Goal: Task Accomplishment & Management: Use online tool/utility

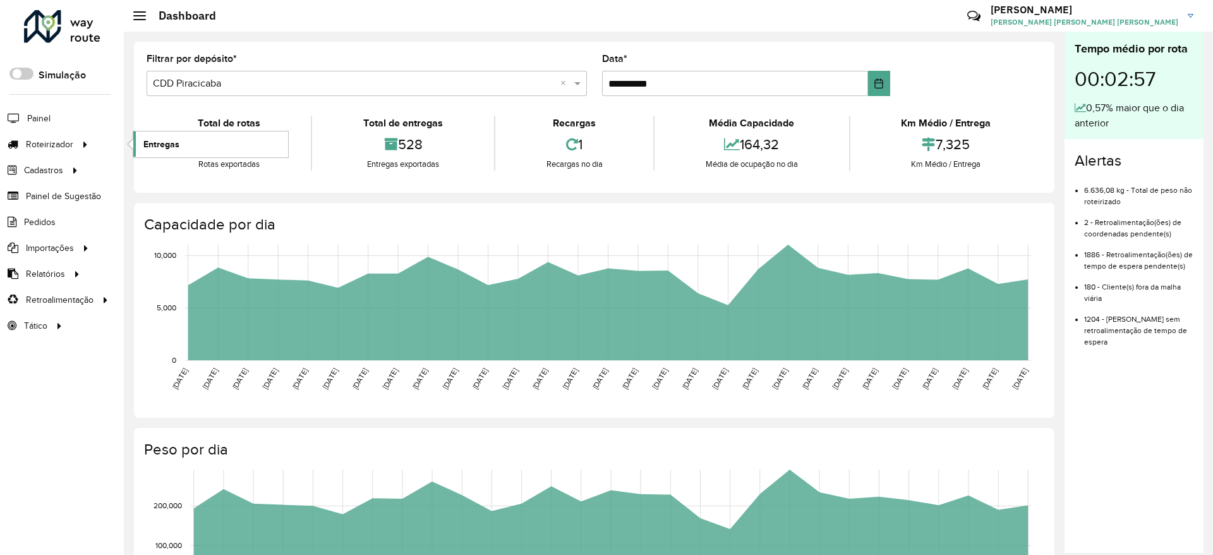
click at [178, 143] on span "Entregas" at bounding box center [161, 144] width 36 height 13
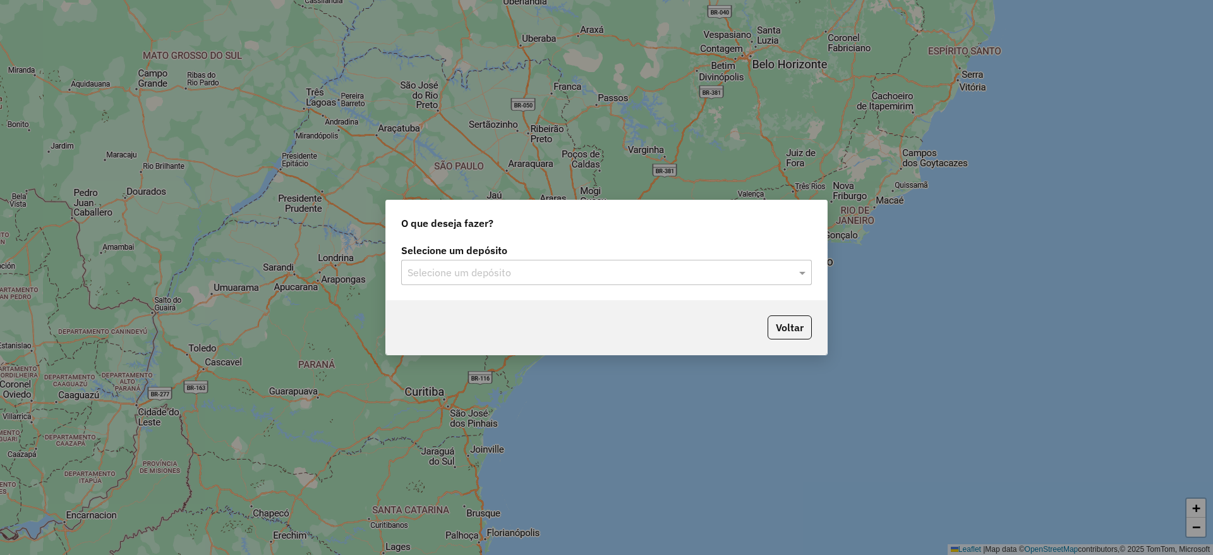
click at [558, 263] on div "Selecione um depósito" at bounding box center [606, 272] width 411 height 25
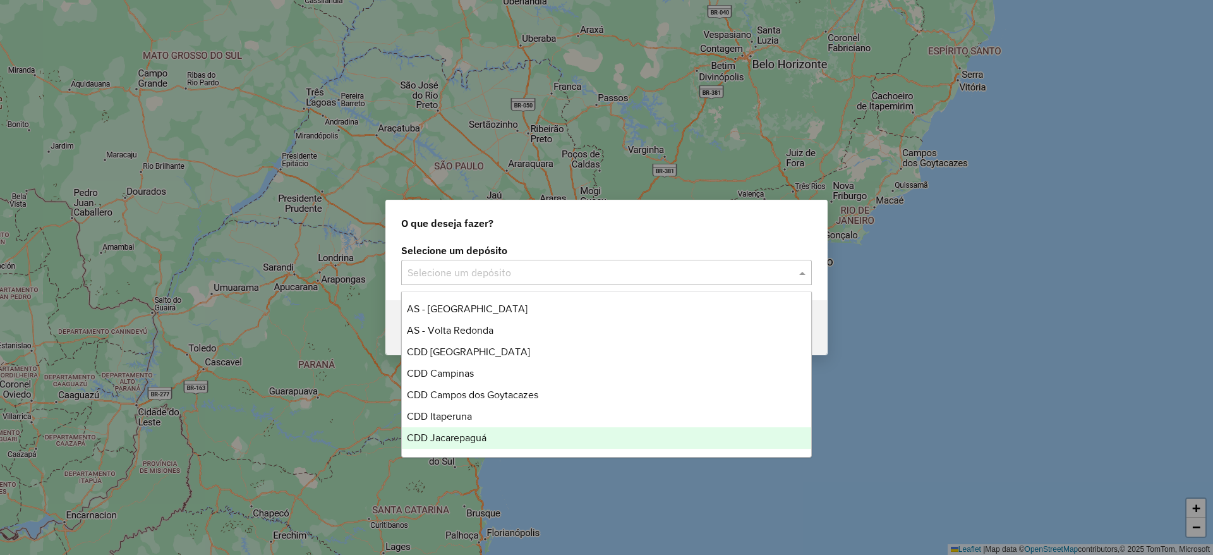
click at [474, 443] on div "CDD Jacarepaguá" at bounding box center [606, 437] width 409 height 21
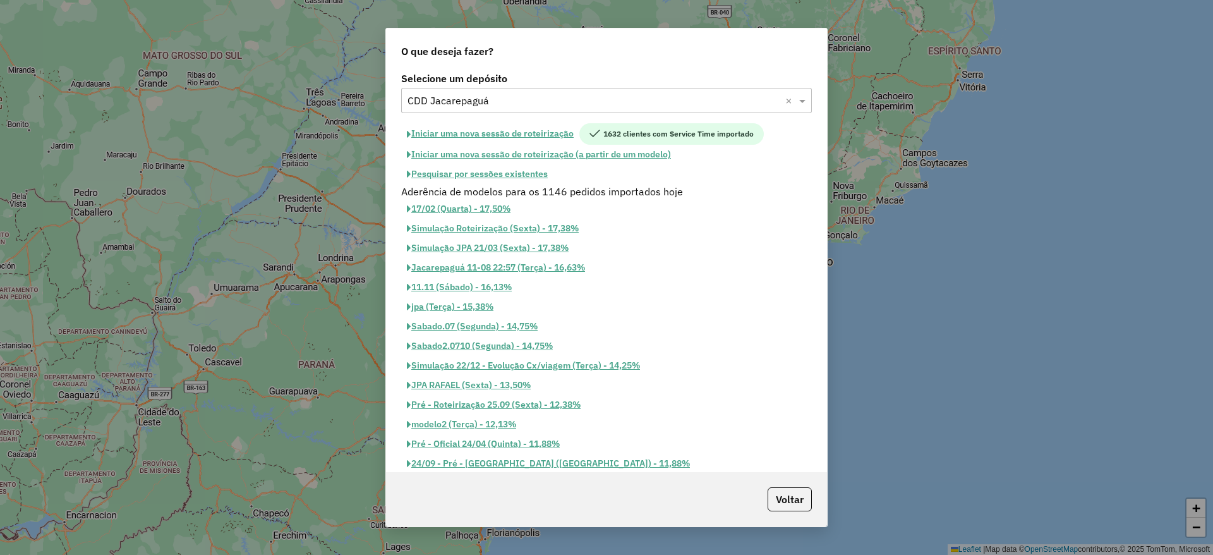
click at [512, 173] on button "Pesquisar por sessões existentes" at bounding box center [477, 174] width 152 height 20
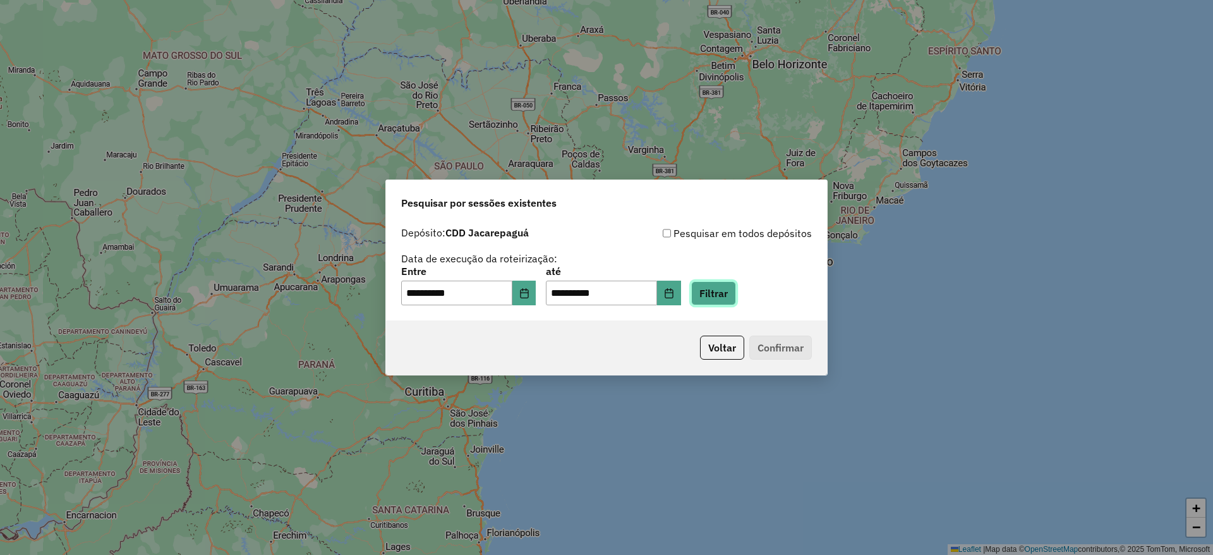
click at [723, 294] on button "Filtrar" at bounding box center [713, 293] width 45 height 24
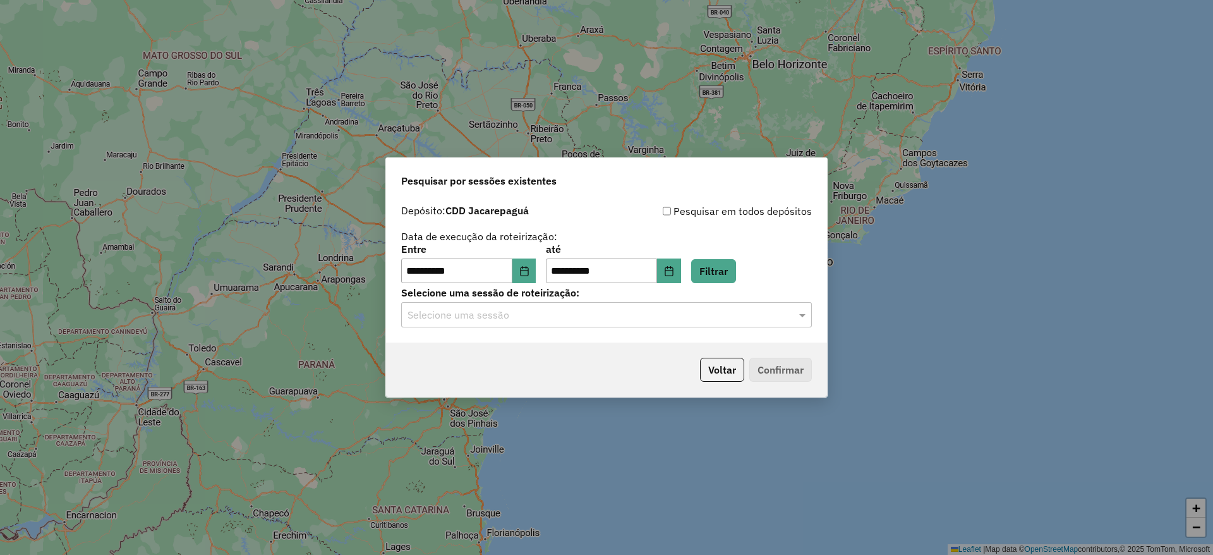
click at [661, 312] on input "text" at bounding box center [593, 315] width 373 height 15
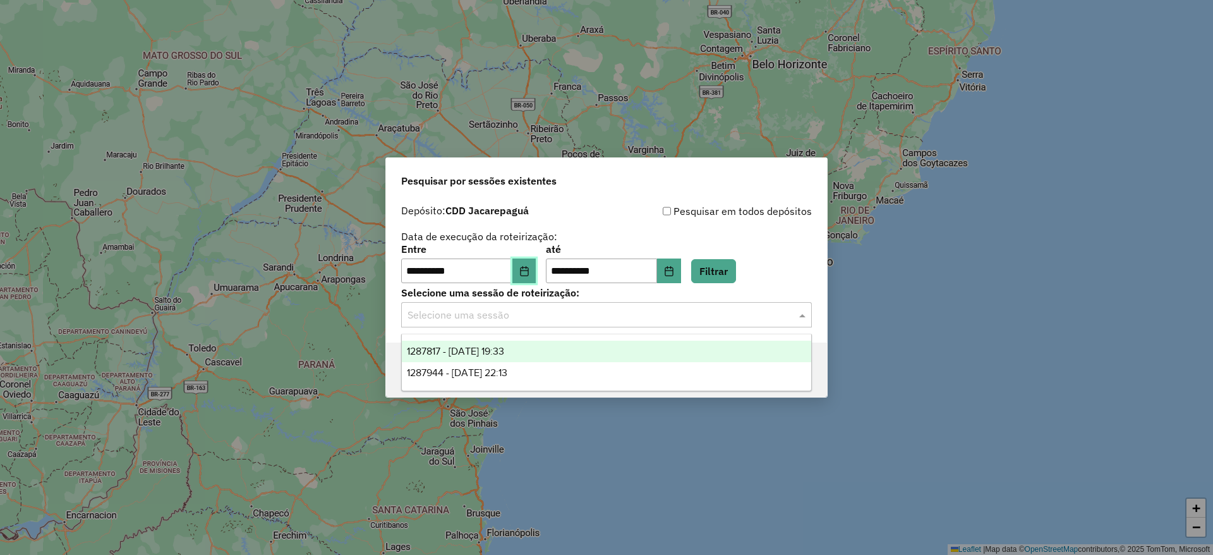
click at [529, 272] on icon "Choose Date" at bounding box center [524, 271] width 10 height 10
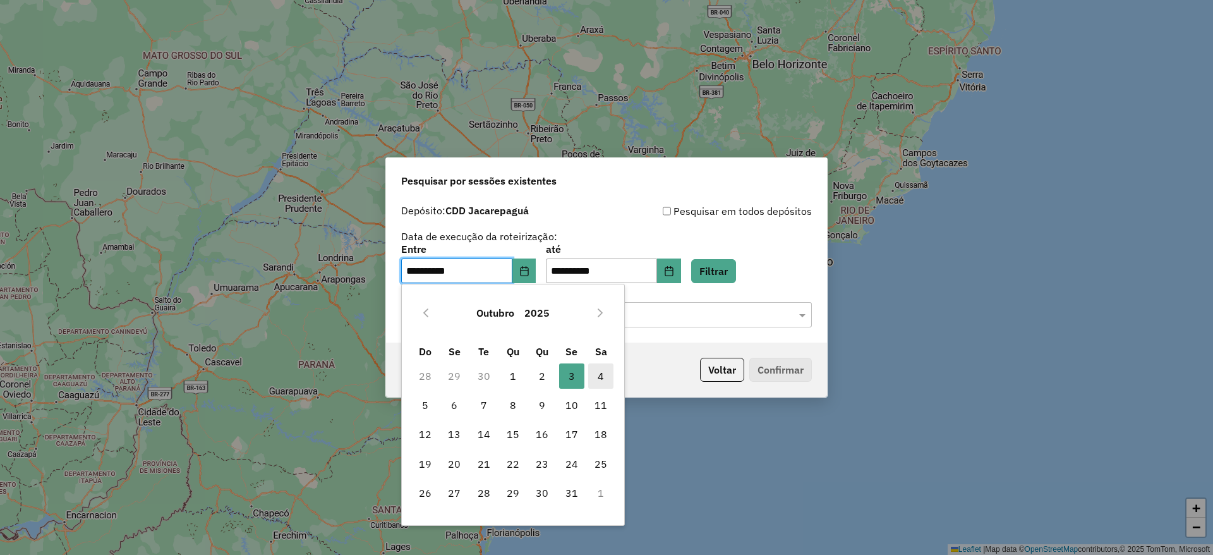
click at [613, 380] on span "4" at bounding box center [600, 375] width 25 height 25
type input "**********"
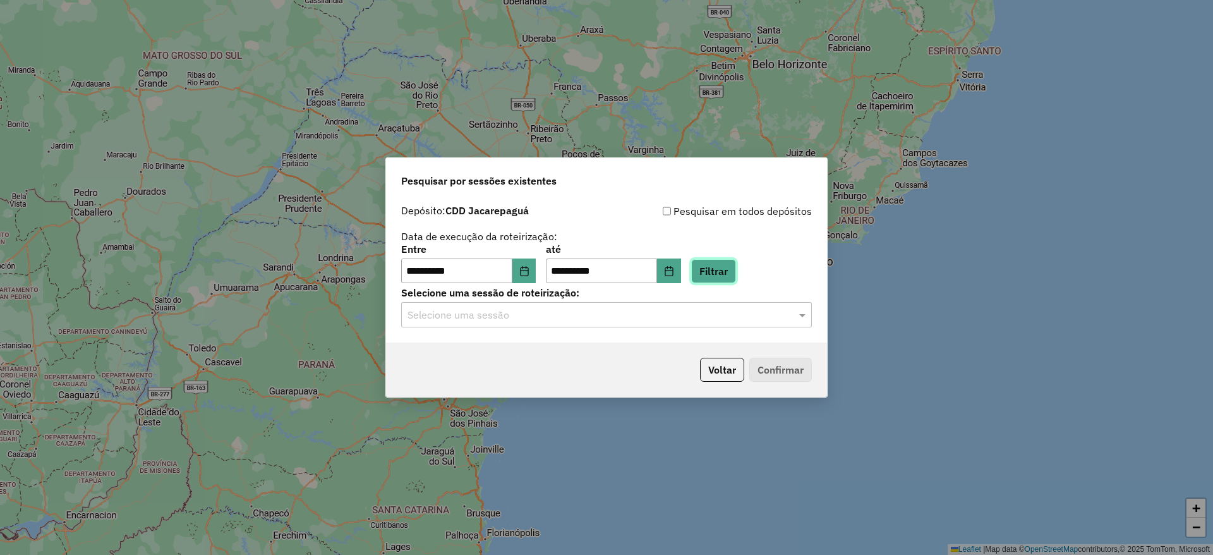
click at [736, 268] on button "Filtrar" at bounding box center [713, 271] width 45 height 24
click at [692, 317] on input "text" at bounding box center [593, 315] width 373 height 15
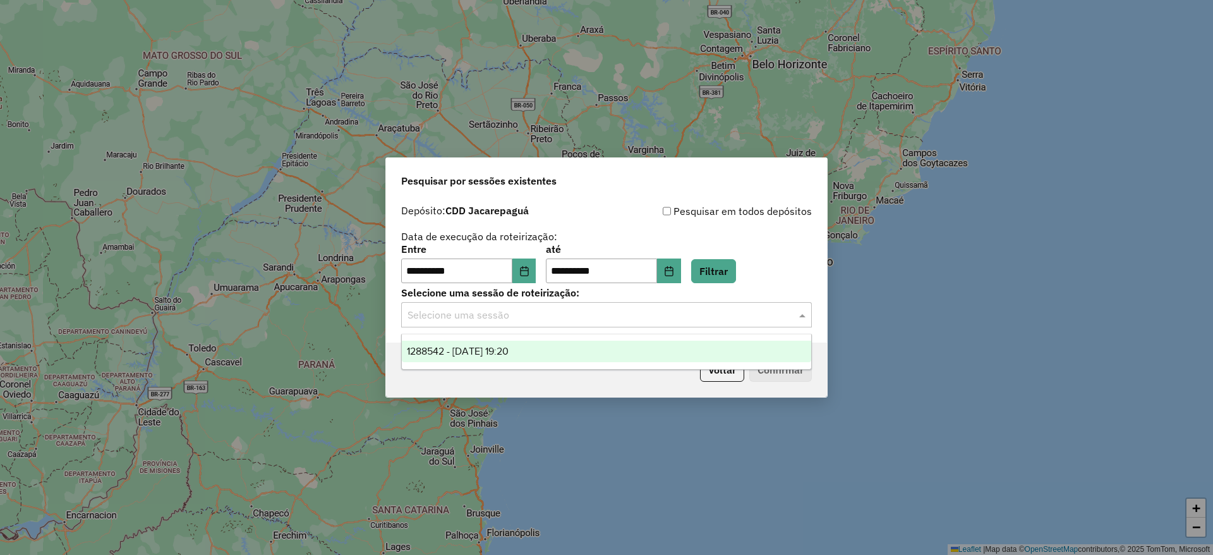
click at [684, 337] on ng-dropdown-panel "1288542 - 04/10/2025 19:20" at bounding box center [606, 352] width 411 height 36
click at [678, 348] on div "1288542 - 04/10/2025 19:20" at bounding box center [606, 350] width 409 height 21
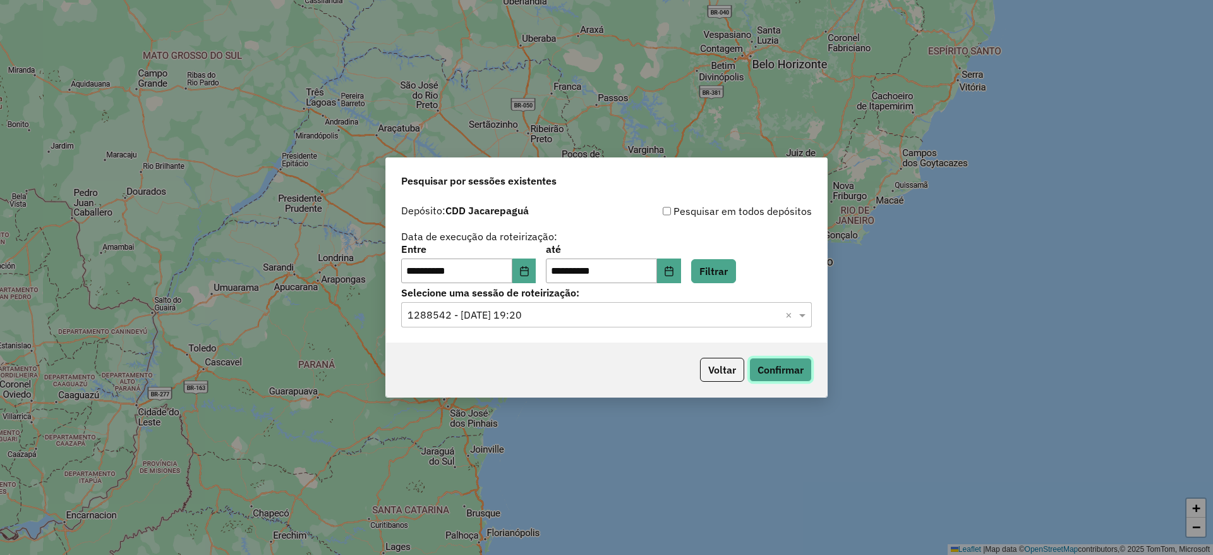
click at [760, 371] on button "Confirmar" at bounding box center [780, 370] width 63 height 24
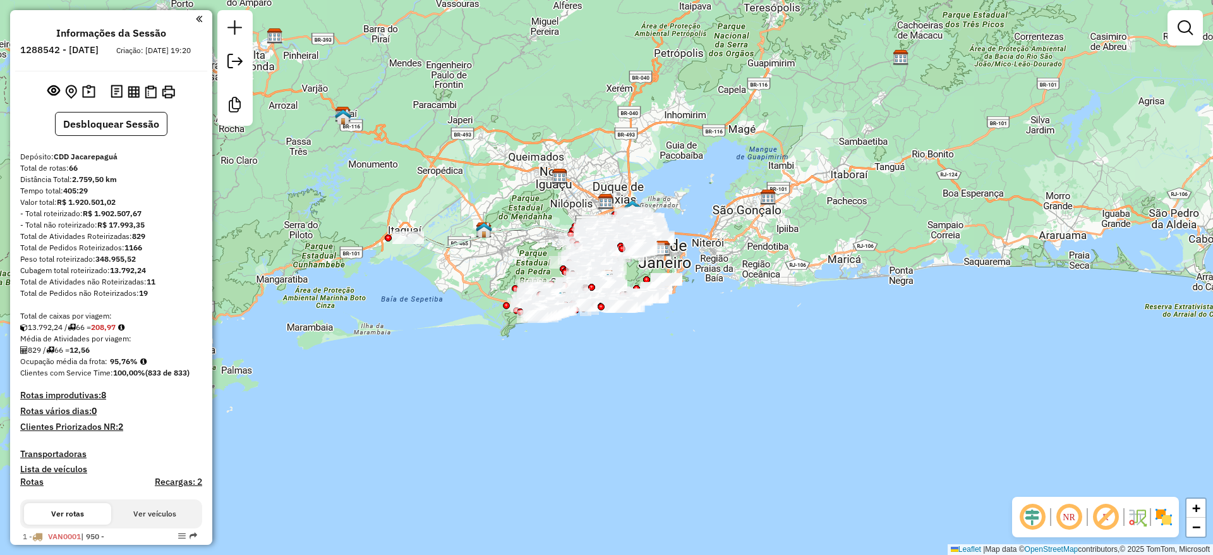
click at [1038, 513] on em at bounding box center [1032, 517] width 30 height 30
click at [1112, 514] on em at bounding box center [1105, 517] width 30 height 30
click at [1170, 514] on img at bounding box center [1163, 517] width 20 height 20
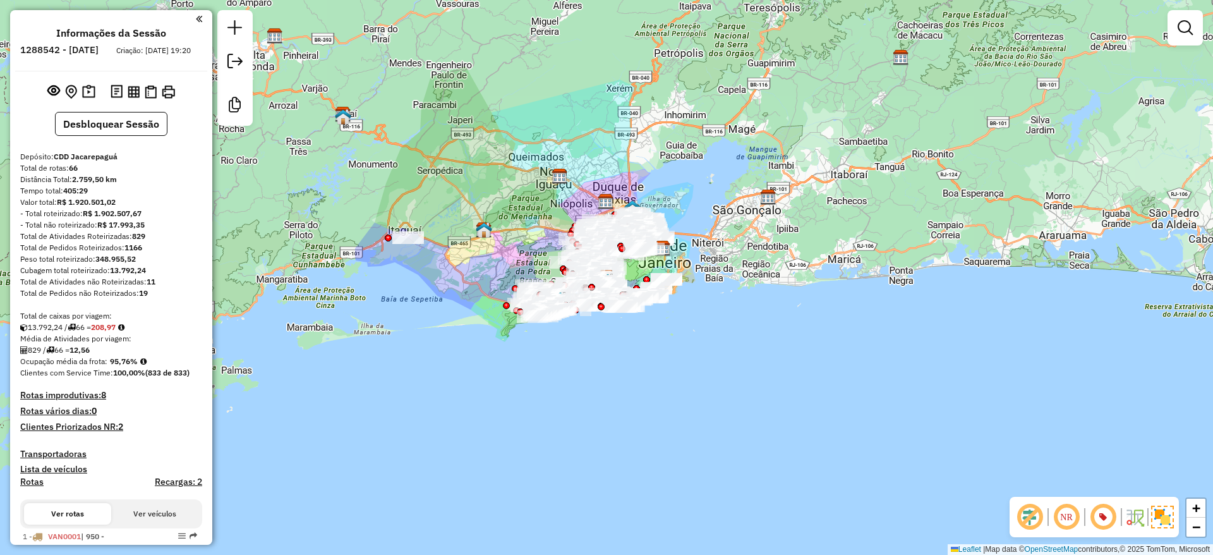
click at [1035, 354] on div "Janela de atendimento Grade de atendimento Capacidade Transportadoras Veículos …" at bounding box center [606, 277] width 1213 height 555
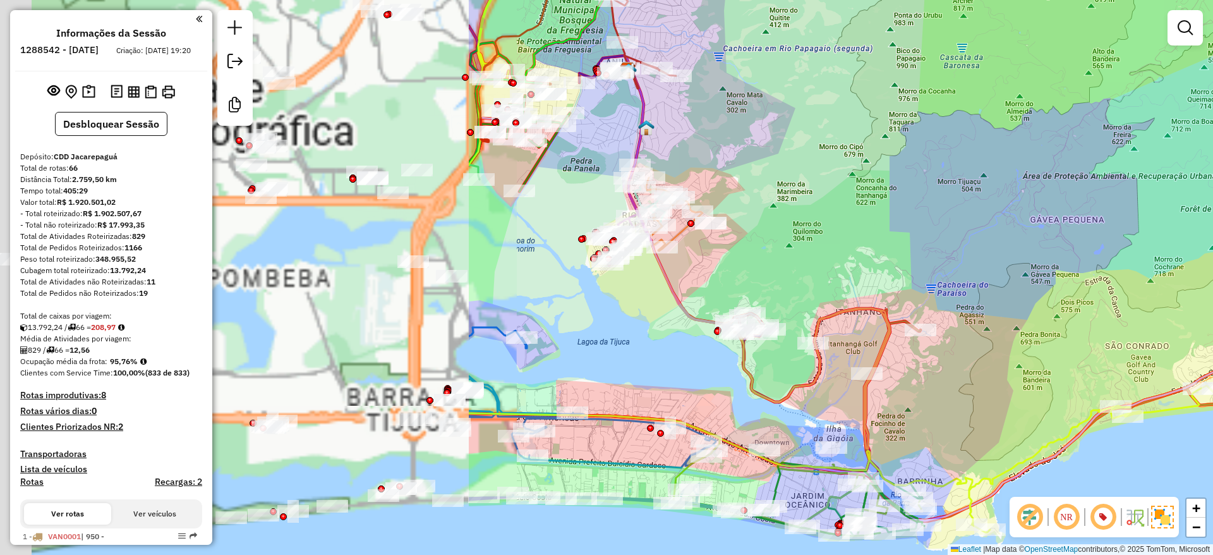
drag, startPoint x: 549, startPoint y: 274, endPoint x: 747, endPoint y: 237, distance: 201.7
click at [997, 271] on div "Janela de atendimento Grade de atendimento Capacidade Transportadoras Veículos …" at bounding box center [606, 277] width 1213 height 555
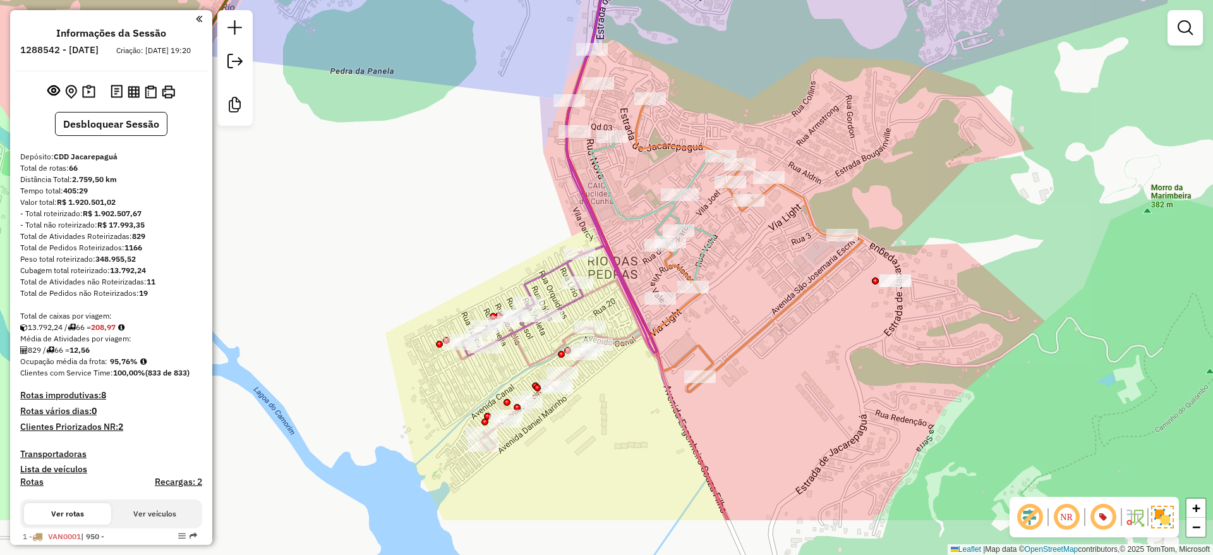
drag, startPoint x: 704, startPoint y: 205, endPoint x: 724, endPoint y: 117, distance: 90.0
click at [724, 117] on div "Janela de atendimento Grade de atendimento Capacidade Transportadoras Veículos …" at bounding box center [606, 277] width 1213 height 555
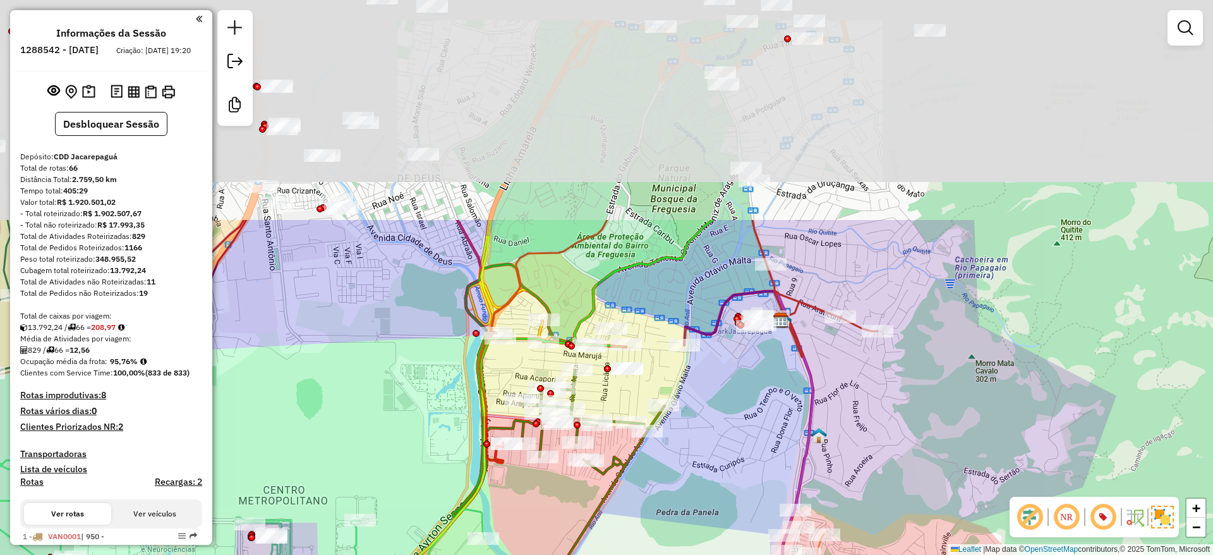
drag, startPoint x: 714, startPoint y: 383, endPoint x: 722, endPoint y: 373, distance: 13.0
click at [754, 475] on div "Janela de atendimento Grade de atendimento Capacidade Transportadoras Veículos …" at bounding box center [606, 277] width 1213 height 555
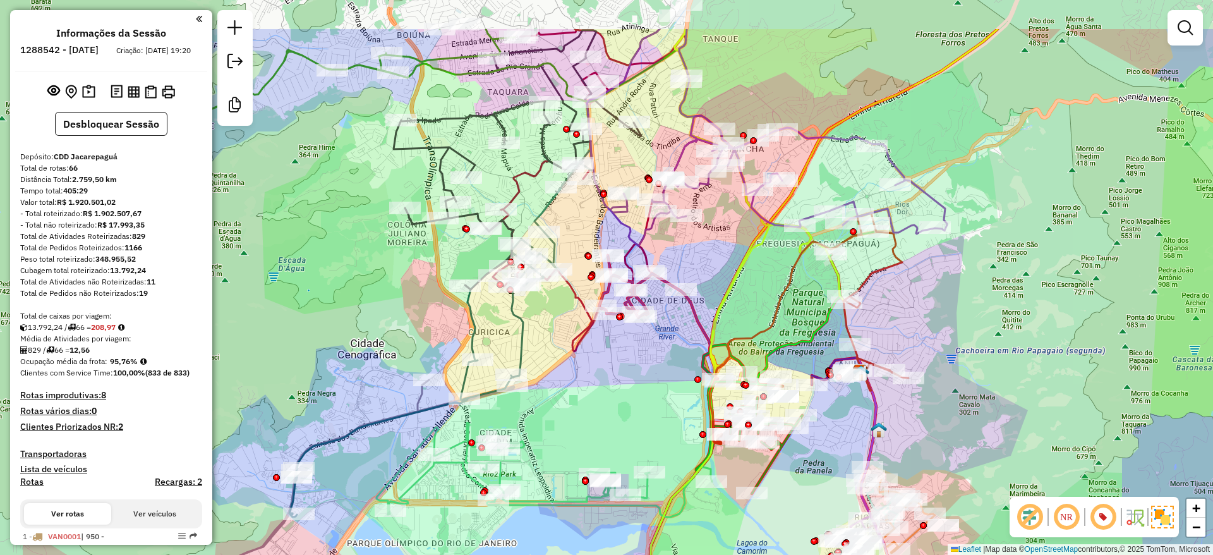
drag, startPoint x: 634, startPoint y: 229, endPoint x: 751, endPoint y: 282, distance: 128.3
click at [751, 282] on div "Janela de atendimento Grade de atendimento Capacidade Transportadoras Veículos …" at bounding box center [606, 277] width 1213 height 555
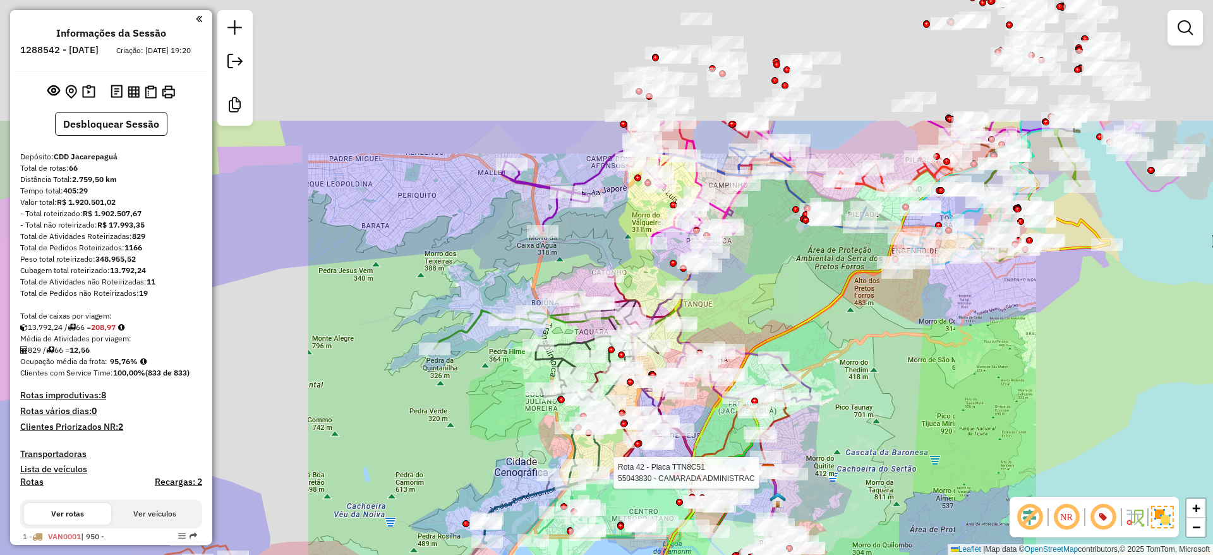
drag, startPoint x: 714, startPoint y: 121, endPoint x: 740, endPoint y: 443, distance: 323.2
click at [762, 470] on div "Rota 42 - Placa TTN8C51 55043830 - CAMARADA ADMINISTRAC Rota 42 - Placa TTN8C51…" at bounding box center [606, 277] width 1213 height 555
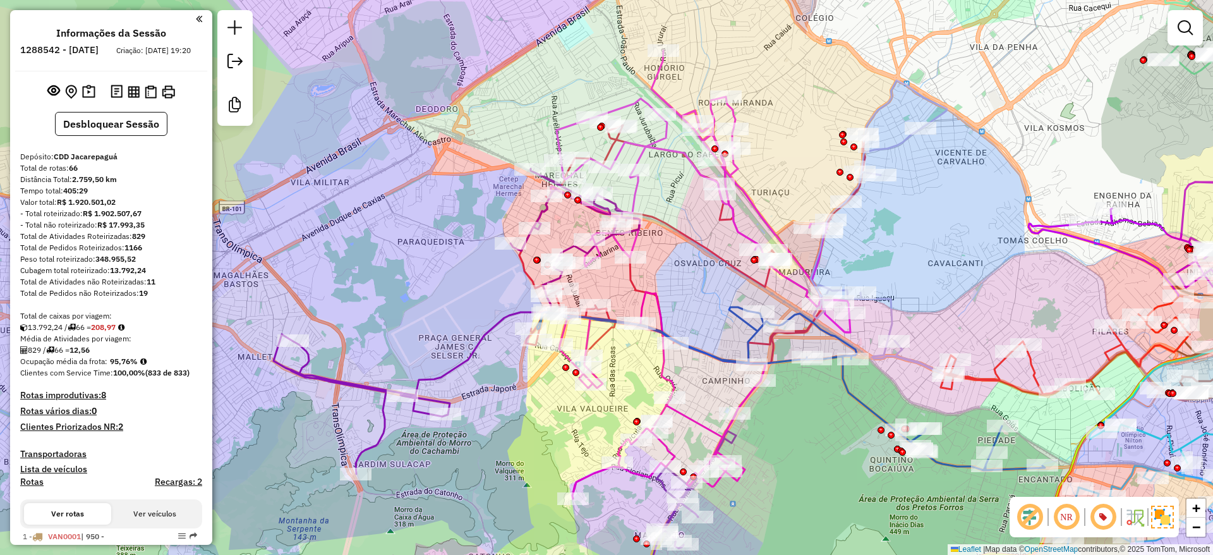
drag, startPoint x: 723, startPoint y: 303, endPoint x: 686, endPoint y: 255, distance: 60.8
click at [686, 255] on div "Rota 42 - Placa TTN8C51 55043830 - CAMARADA ADMINISTRAC Janela de atendimento G…" at bounding box center [606, 277] width 1213 height 555
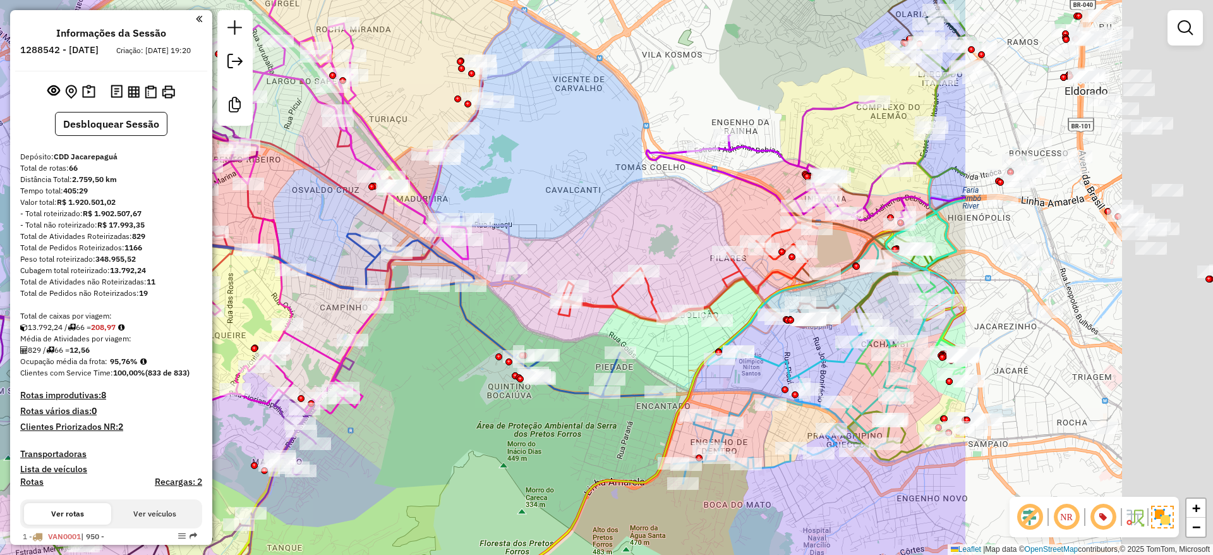
drag, startPoint x: 883, startPoint y: 278, endPoint x: 603, endPoint y: 244, distance: 282.5
click at [596, 245] on div "Rota 42 - Placa TTN8C51 55043830 - CAMARADA ADMINISTRAC Janela de atendimento G…" at bounding box center [606, 277] width 1213 height 555
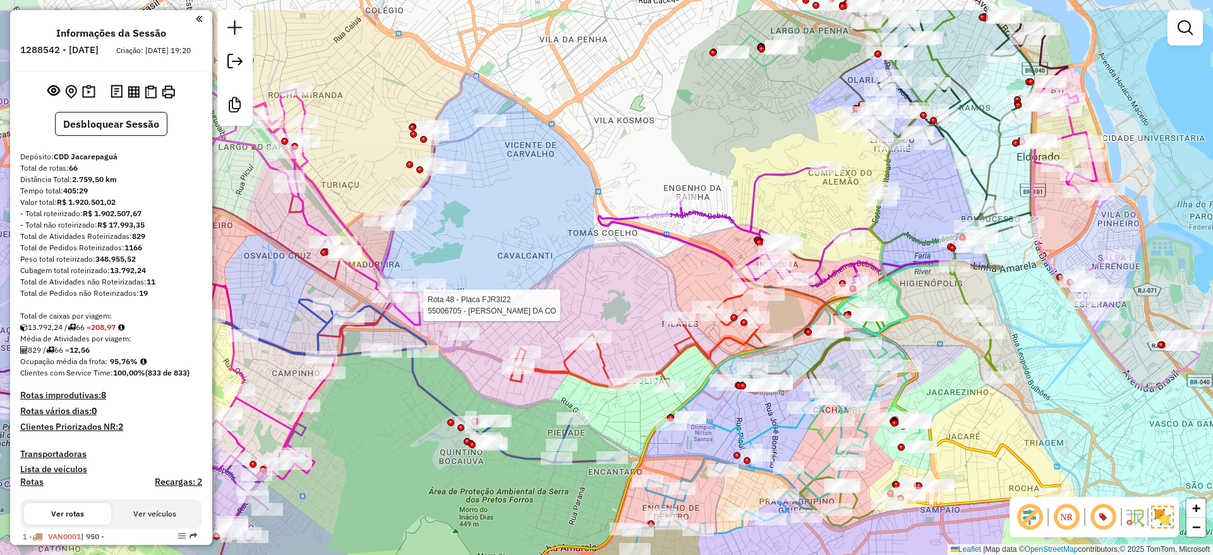
drag, startPoint x: 613, startPoint y: 258, endPoint x: 563, endPoint y: 246, distance: 51.5
click at [576, 307] on div "Rota 42 - Placa TTN8C51 55043830 - CAMARADA ADMINISTRAC Rota 48 - Placa FJR3I22…" at bounding box center [606, 277] width 1213 height 555
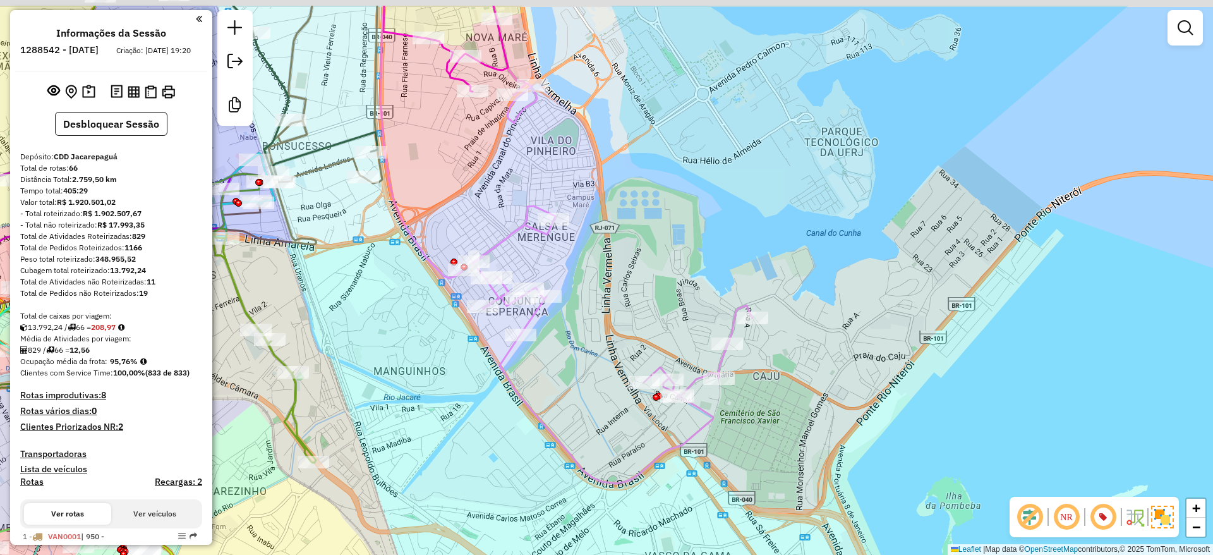
drag, startPoint x: 886, startPoint y: 224, endPoint x: 805, endPoint y: 285, distance: 101.3
click at [805, 285] on div "Rota 42 - Placa TTN8C51 55043830 - CAMARADA ADMINISTRAC Rota 48 - Placa FJR3I22…" at bounding box center [606, 277] width 1213 height 555
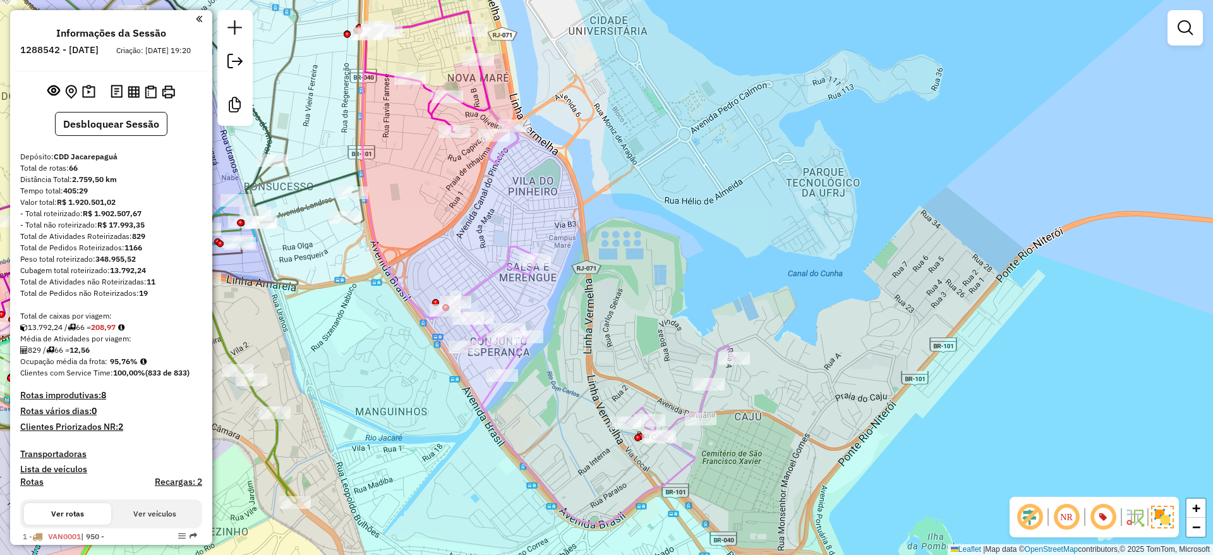
drag, startPoint x: 782, startPoint y: 219, endPoint x: 764, endPoint y: 259, distance: 44.1
click at [764, 259] on div "Rota 42 - Placa TTN8C51 55043830 - CAMARADA ADMINISTRAC Rota 48 - Placa FJR3I22…" at bounding box center [606, 277] width 1213 height 555
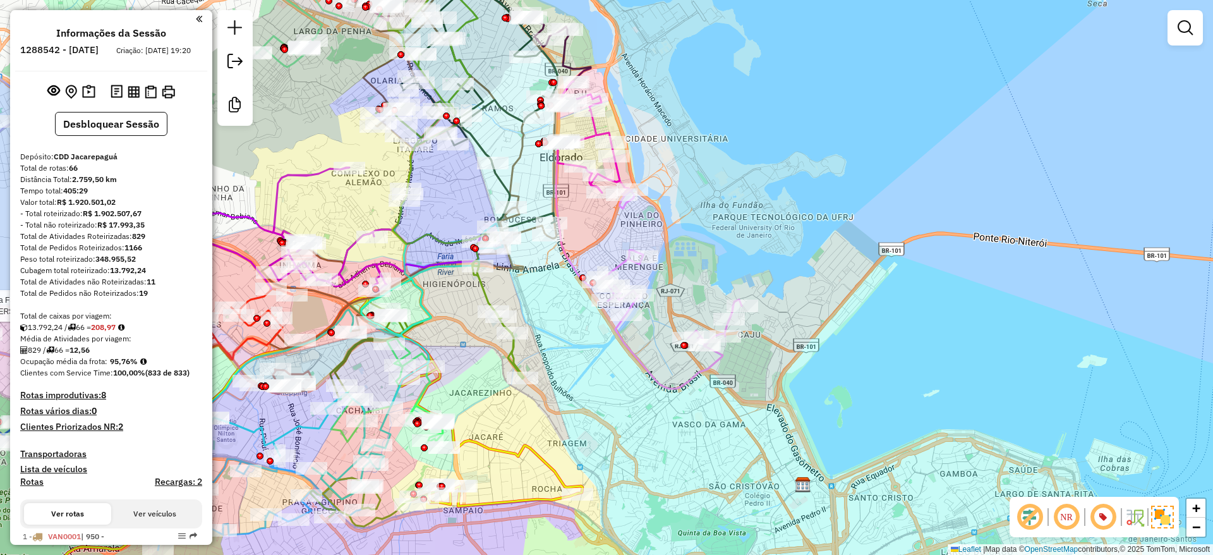
click at [752, 256] on div "Rota 42 - Placa TTN8C51 55043830 - CAMARADA ADMINISTRAC Rota 48 - Placa FJR3I22…" at bounding box center [606, 277] width 1213 height 555
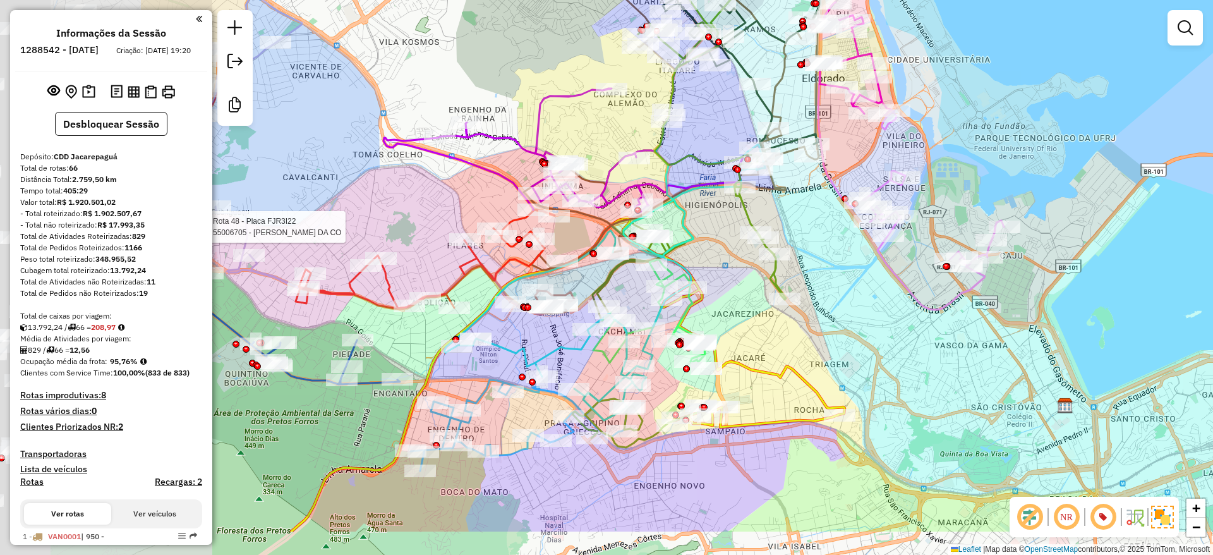
drag, startPoint x: 642, startPoint y: 403, endPoint x: 870, endPoint y: 335, distance: 238.0
click at [870, 335] on div "Rota 42 - Placa TTN8C51 55043830 - CAMARADA ADMINISTRAC Rota 48 - Placa FJR3I22…" at bounding box center [606, 277] width 1213 height 555
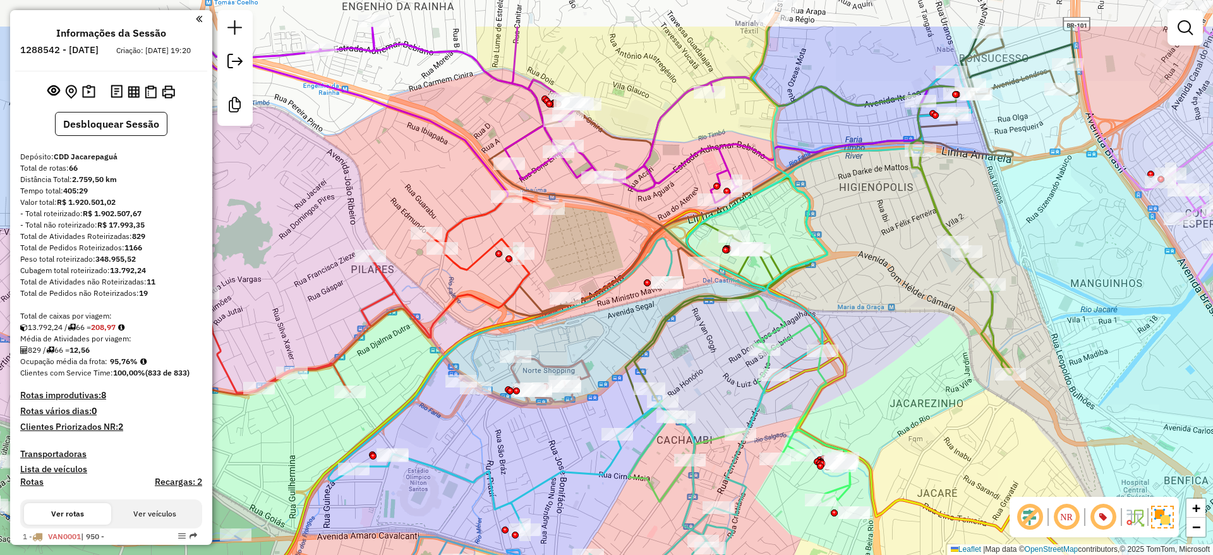
drag, startPoint x: 592, startPoint y: 240, endPoint x: 619, endPoint y: 316, distance: 80.3
click at [618, 322] on div "Rota 42 - Placa TTN8C51 55043830 - CAMARADA ADMINISTRAC Rota 48 - Placa FJR3I22…" at bounding box center [606, 277] width 1213 height 555
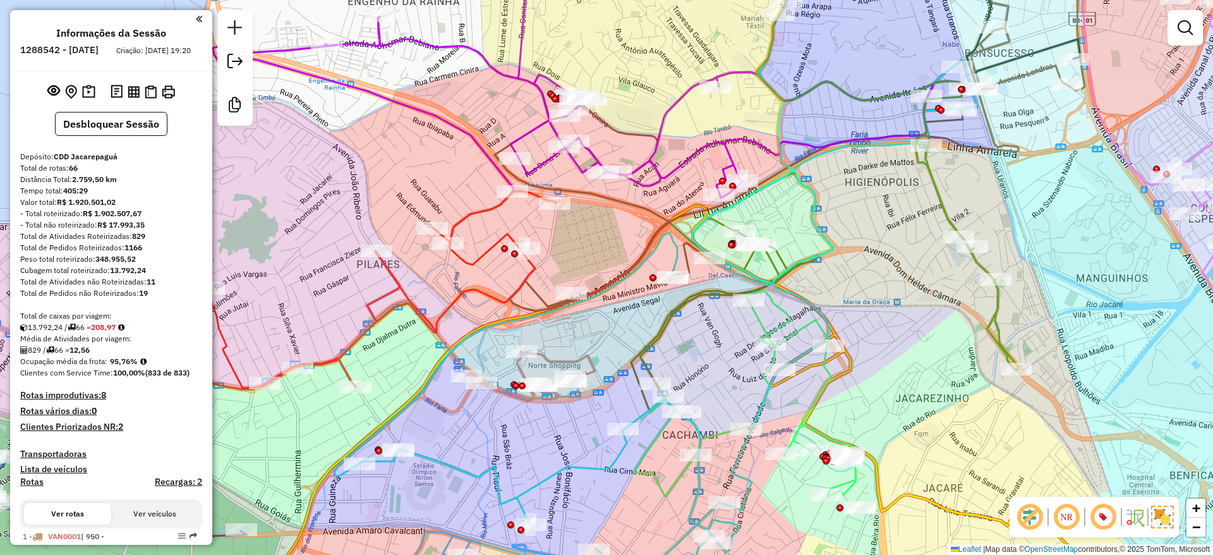
drag, startPoint x: 605, startPoint y: 327, endPoint x: 610, endPoint y: 322, distance: 6.7
click at [609, 322] on div "Rota 42 - Placa TTN8C51 55043830 - CAMARADA ADMINISTRAC Rota 48 - Placa FJR3I22…" at bounding box center [606, 277] width 1213 height 555
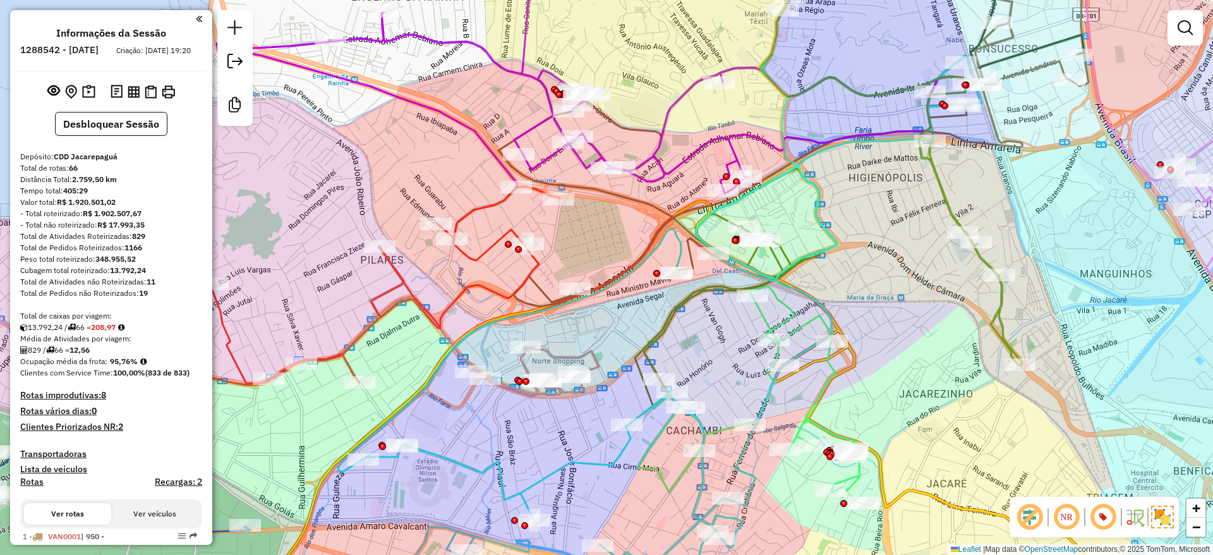
click at [591, 246] on div "Rota 42 - Placa TTN8C51 55043830 - CAMARADA ADMINISTRAC Rota 48 - Placa FJR3I22…" at bounding box center [606, 277] width 1213 height 555
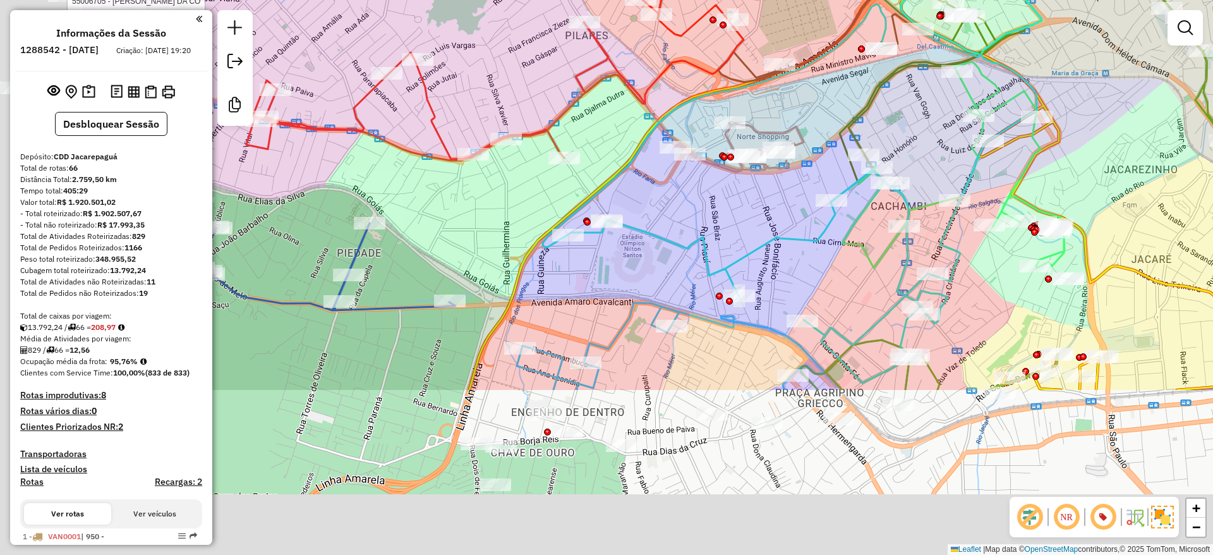
drag, startPoint x: 791, startPoint y: 28, endPoint x: 851, endPoint y: -24, distance: 79.7
click at [851, 0] on html "Aguarde... Pop-up bloqueado! Seu navegador bloqueou automáticamente a abertura …" at bounding box center [606, 277] width 1213 height 555
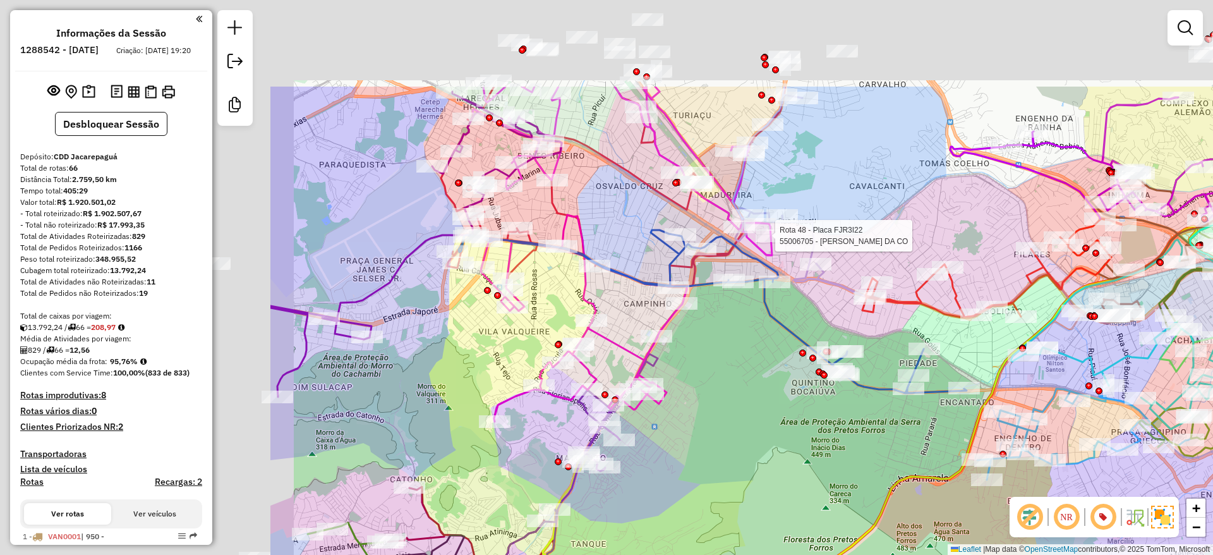
drag, startPoint x: 562, startPoint y: 365, endPoint x: 736, endPoint y: 348, distance: 175.2
click at [875, 461] on div "Rota 42 - Placa TTN8C51 55043830 - CAMARADA ADMINISTRAC Rota 48 - Placa FJR3I22…" at bounding box center [606, 277] width 1213 height 555
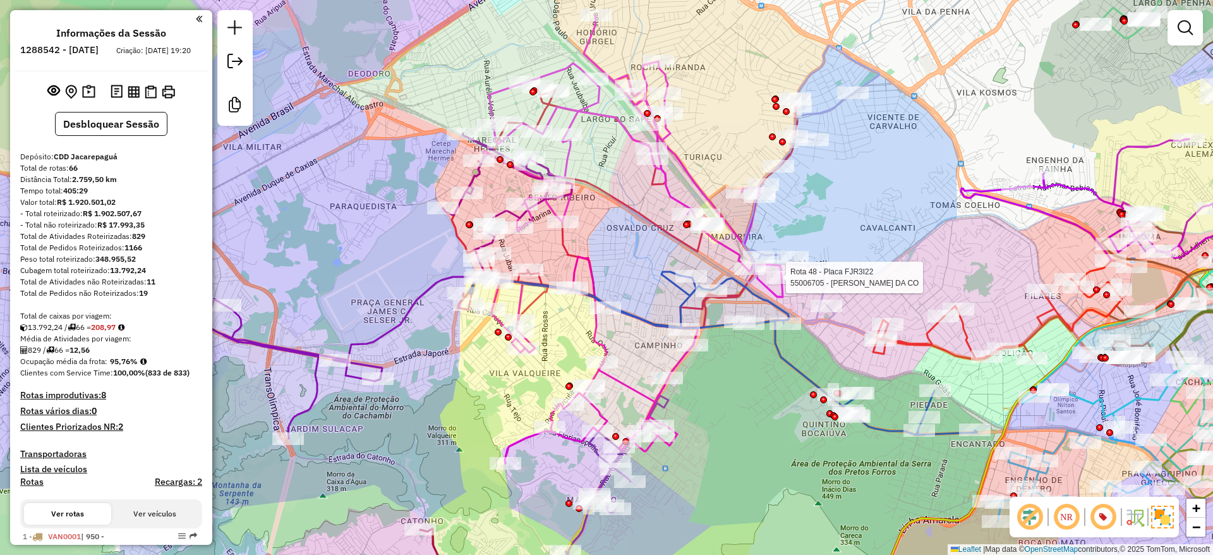
drag, startPoint x: 606, startPoint y: 225, endPoint x: 611, endPoint y: 304, distance: 79.7
click at [611, 304] on div "Rota 42 - Placa TTN8C51 55043830 - CAMARADA ADMINISTRAC Rota 48 - Placa FJR3I22…" at bounding box center [606, 277] width 1213 height 555
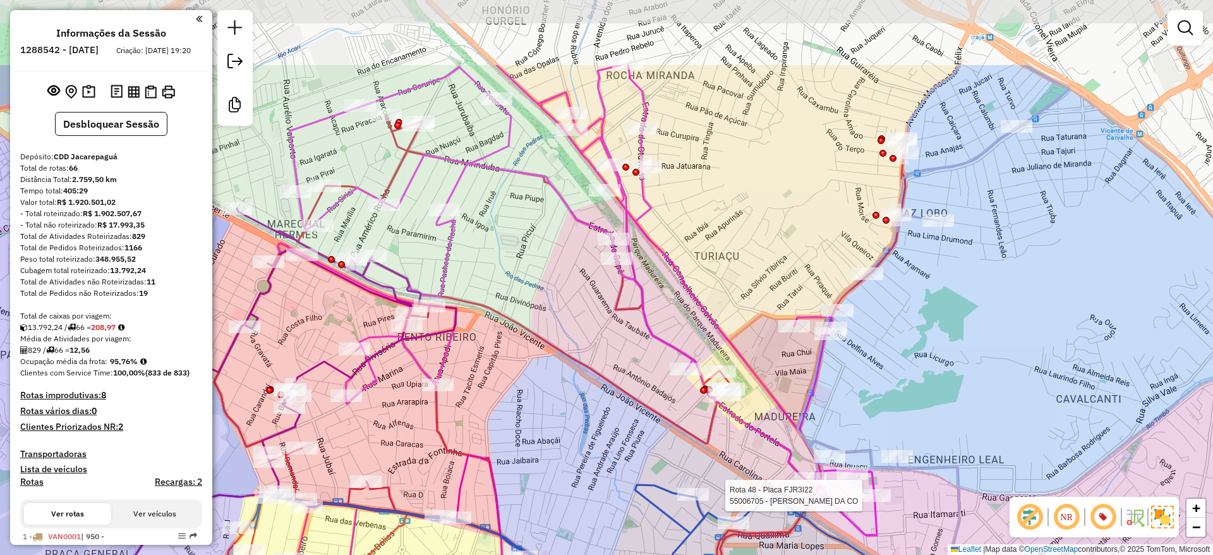
drag, startPoint x: 630, startPoint y: 301, endPoint x: 632, endPoint y: 371, distance: 70.8
click at [632, 371] on div "Rota 42 - Placa TTN8C51 55043830 - CAMARADA ADMINISTRAC Rota 48 - Placa FJR3I22…" at bounding box center [606, 277] width 1213 height 555
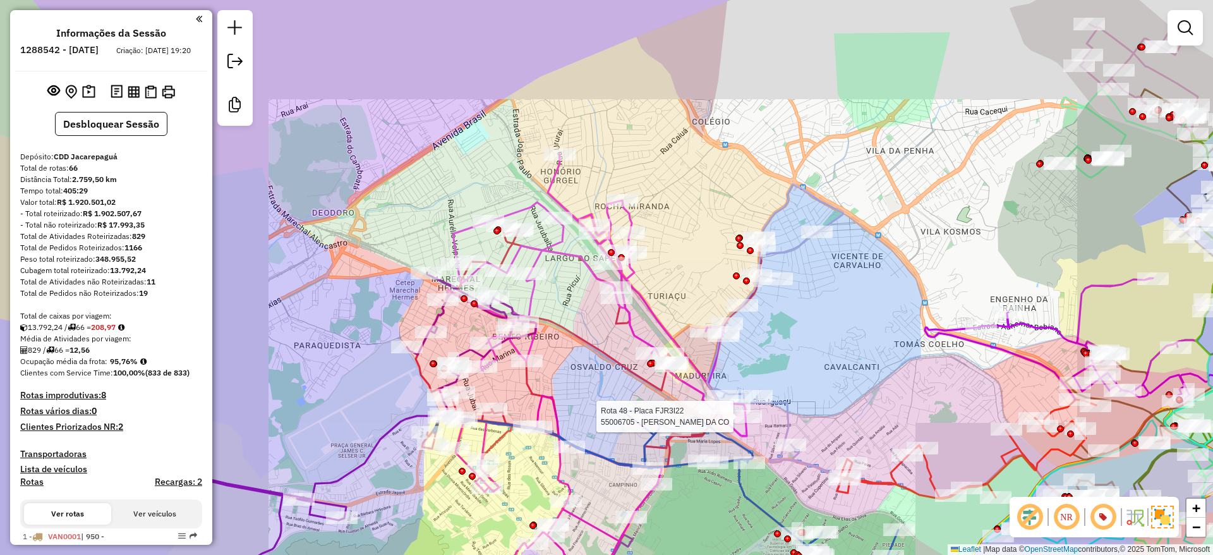
click at [601, 344] on icon at bounding box center [589, 340] width 346 height 253
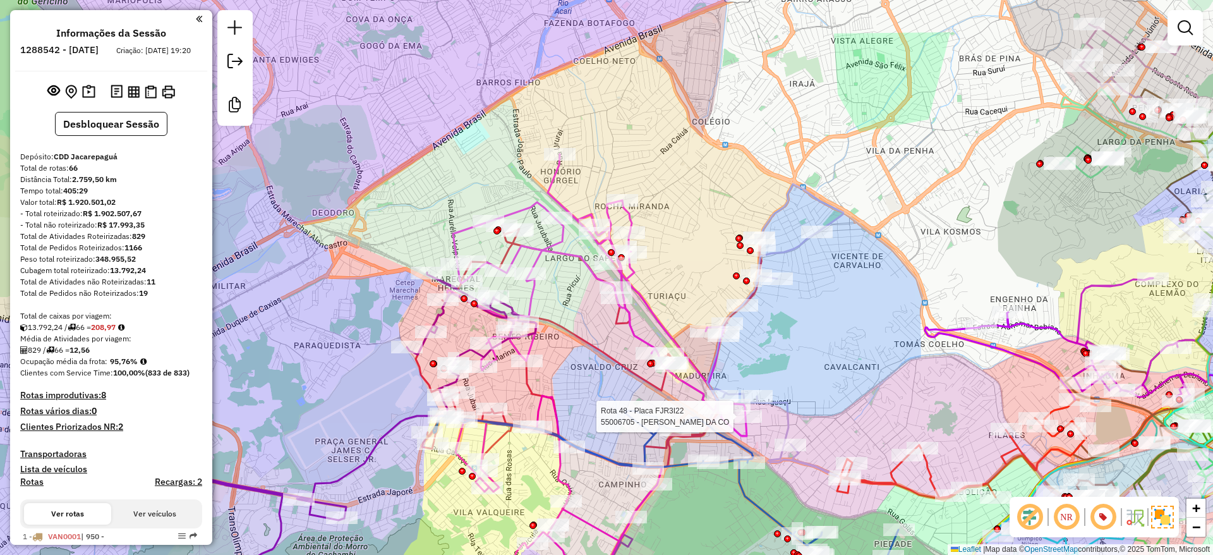
click at [587, 397] on div "Rota 42 - Placa TTN8C51 55043830 - CAMARADA ADMINISTRAC Rota 48 - Placa FJR3I22…" at bounding box center [606, 277] width 1213 height 555
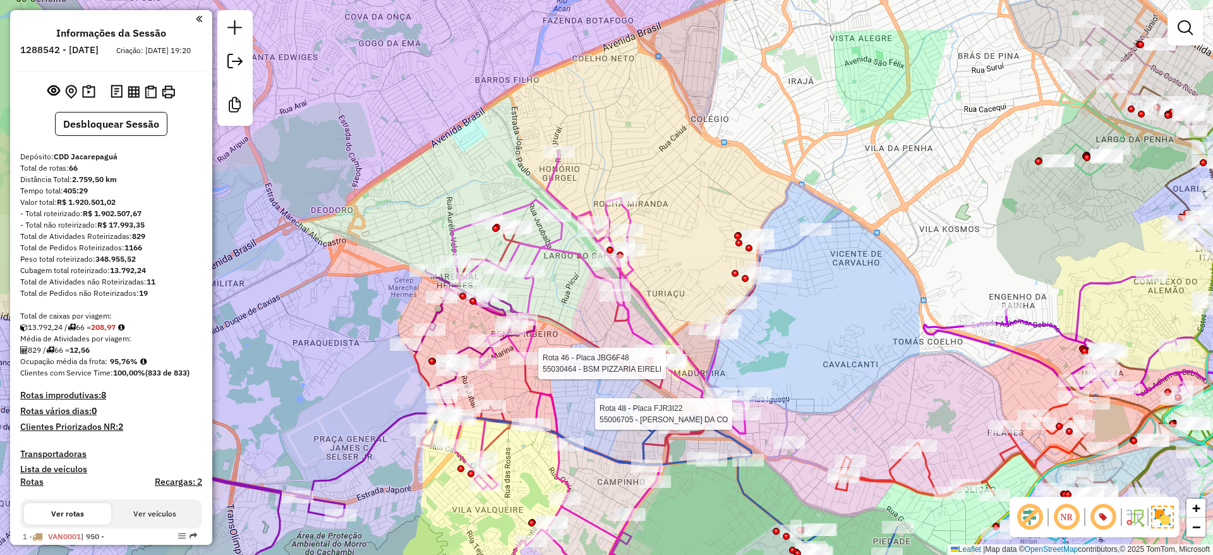
click at [768, 338] on div "Rota 42 - Placa TTN8C51 55043830 - CAMARADA ADMINISTRAC Rota 48 - Placa FJR3I22…" at bounding box center [606, 277] width 1213 height 555
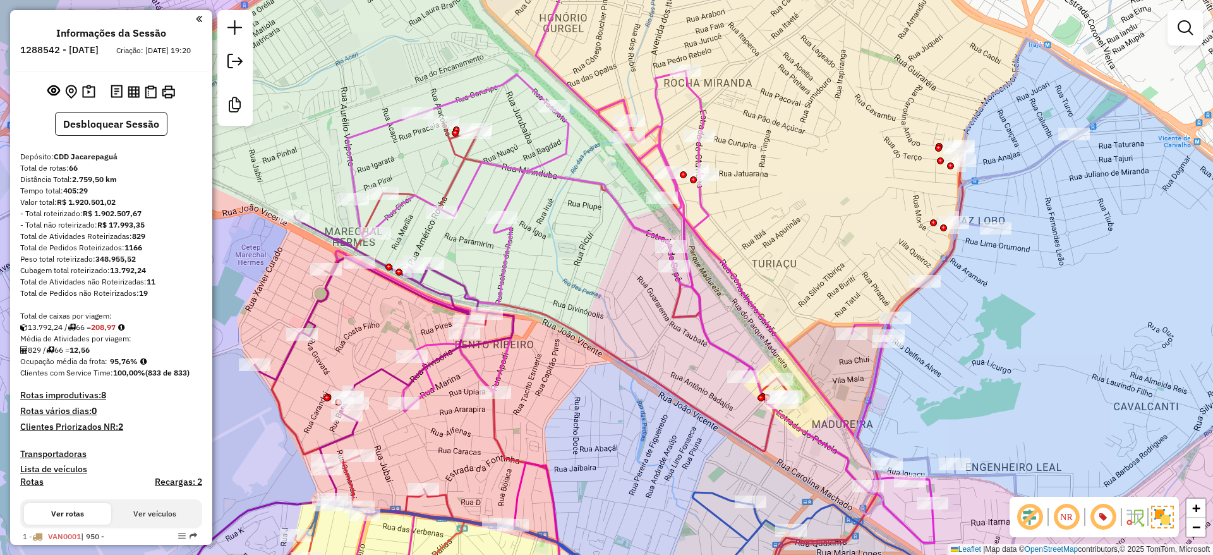
drag, startPoint x: 584, startPoint y: 385, endPoint x: 610, endPoint y: 440, distance: 60.7
click at [610, 440] on div "Rota 42 - Placa TTN8C51 55043830 - CAMARADA ADMINISTRAC Janela de atendimento G…" at bounding box center [606, 277] width 1213 height 555
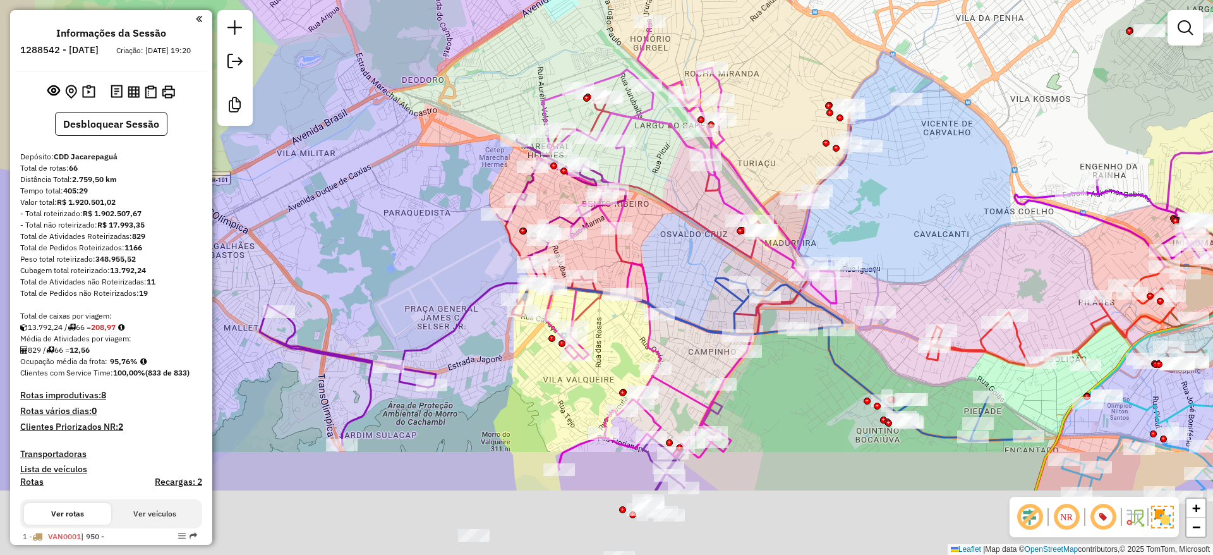
drag, startPoint x: 412, startPoint y: 330, endPoint x: 730, endPoint y: 52, distance: 422.5
click at [737, 0] on html "Aguarde... Pop-up bloqueado! Seu navegador bloqueou automáticamente a abertura …" at bounding box center [606, 277] width 1213 height 555
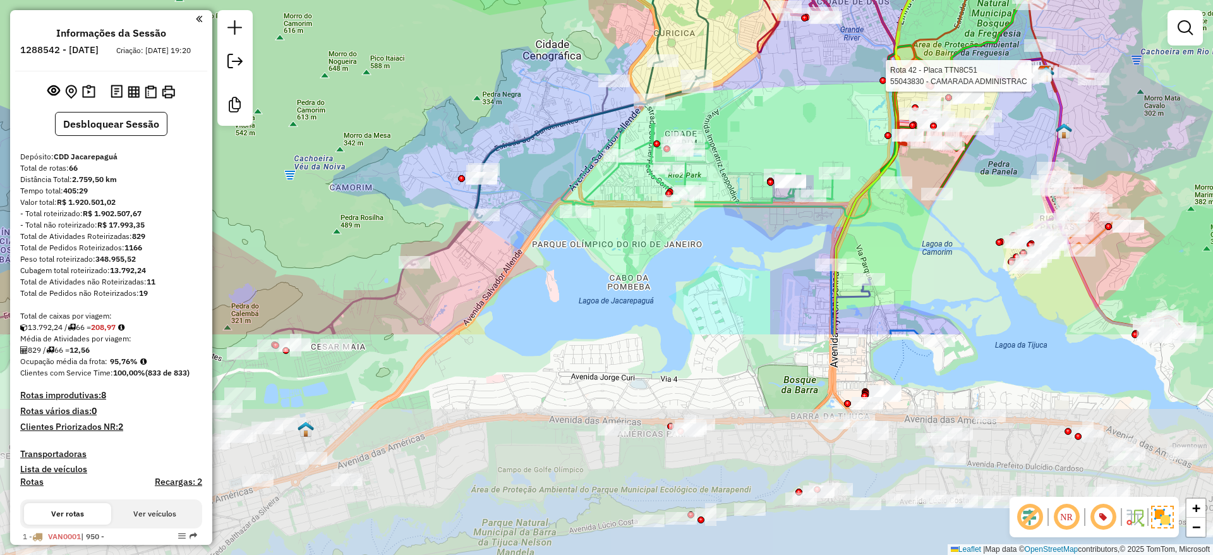
drag, startPoint x: 541, startPoint y: 206, endPoint x: 529, endPoint y: 69, distance: 137.0
click at [529, 69] on div "Rota 42 - Placa TTN8C51 55043830 - CAMARADA ADMINISTRAC Rota 47 - Placa JBE1G71…" at bounding box center [606, 277] width 1213 height 555
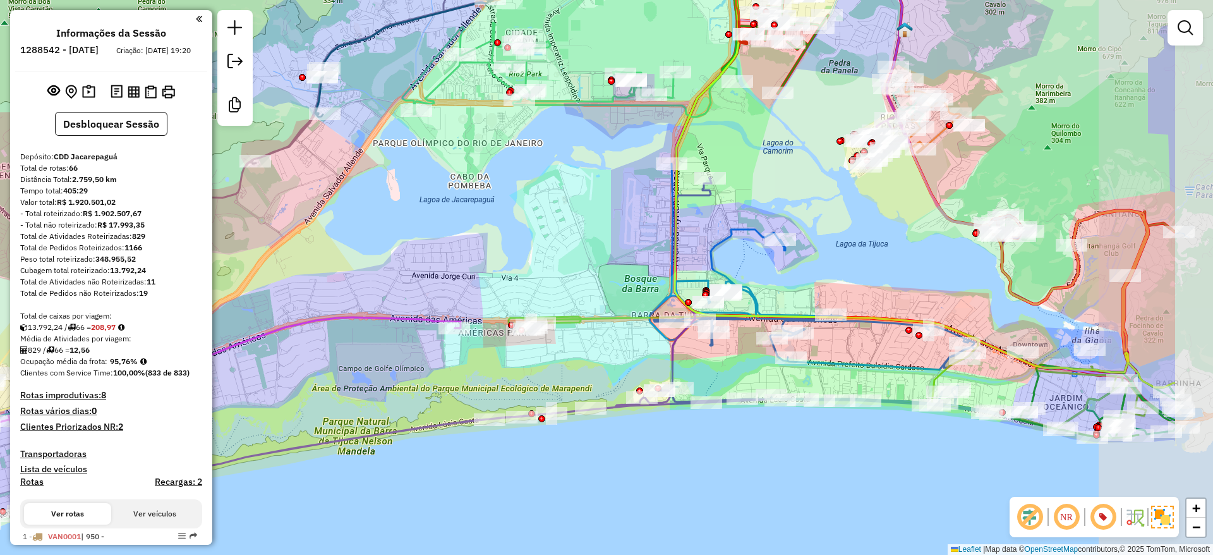
drag, startPoint x: 740, startPoint y: 366, endPoint x: 581, endPoint y: 266, distance: 188.2
click at [581, 266] on div "Rota 42 - Placa TTN8C51 55043830 - CAMARADA ADMINISTRAC Rota 47 - Placa JBE1G71…" at bounding box center [606, 277] width 1213 height 555
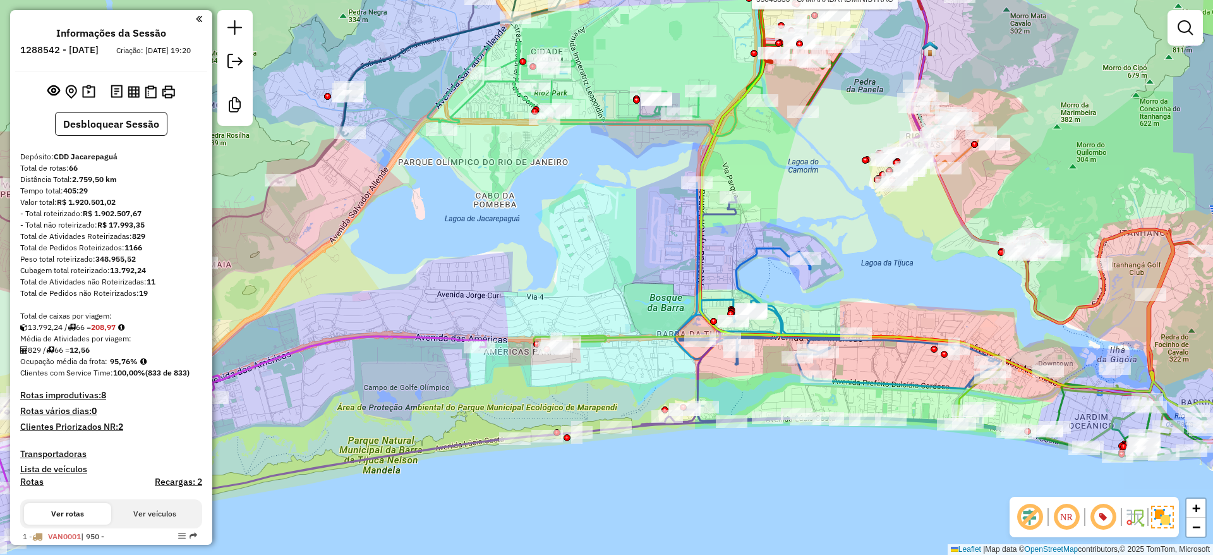
drag, startPoint x: 565, startPoint y: 238, endPoint x: 590, endPoint y: 270, distance: 40.4
click at [590, 258] on div "Rota 42 - Placa TTN8C51 55043830 - CAMARADA ADMINISTRAC Rota 47 - Placa JBE1G71…" at bounding box center [606, 277] width 1213 height 555
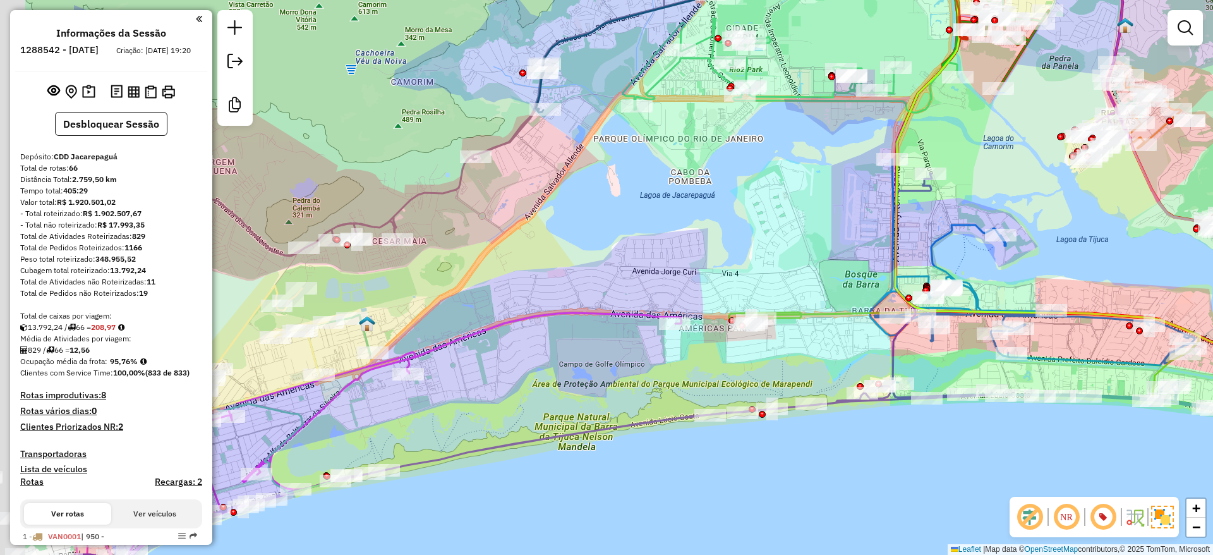
drag, startPoint x: 515, startPoint y: 308, endPoint x: 700, endPoint y: 288, distance: 186.2
click at [700, 288] on div "Rota 42 - Placa TTN8C51 55043830 - CAMARADA ADMINISTRAC Rota 47 - Placa JBE1G71…" at bounding box center [606, 277] width 1213 height 555
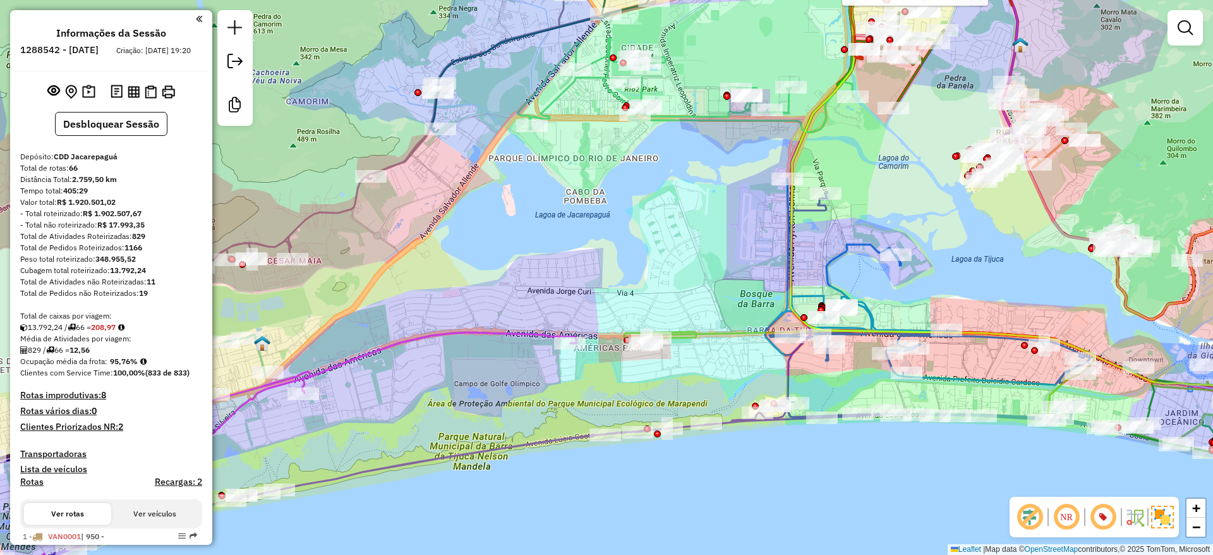
drag, startPoint x: 845, startPoint y: 263, endPoint x: 740, endPoint y: 283, distance: 106.7
click at [740, 283] on div "Rota 42 - Placa TTN8C51 55043830 - CAMARADA ADMINISTRAC Rota 47 - Placa JBE1G71…" at bounding box center [606, 277] width 1213 height 555
